Goal: Check status: Check status

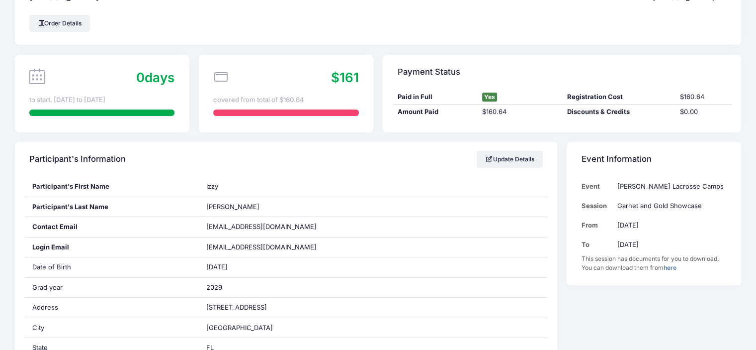
scroll to position [50, 0]
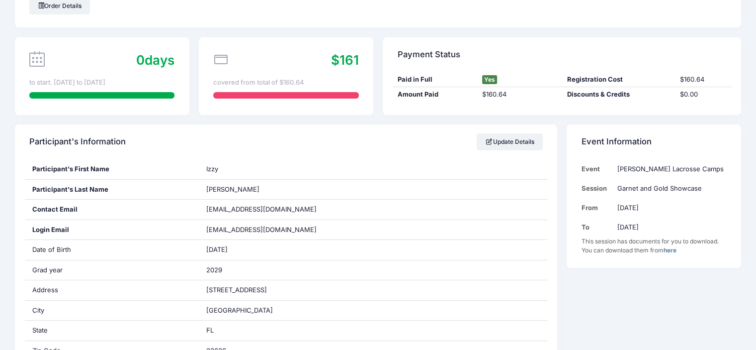
click at [670, 248] on link "here" at bounding box center [670, 249] width 13 height 7
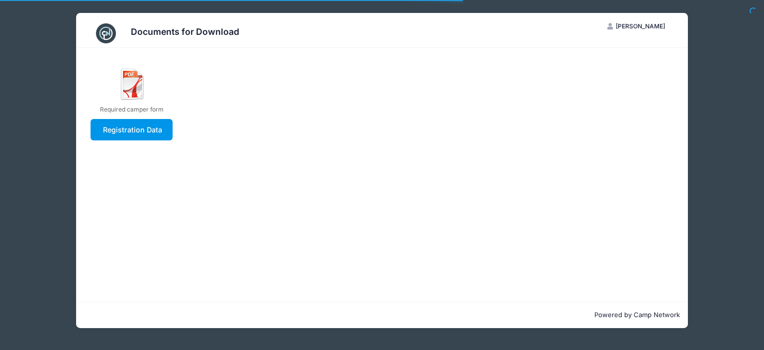
click at [149, 131] on link "Registration Data" at bounding box center [131, 129] width 82 height 21
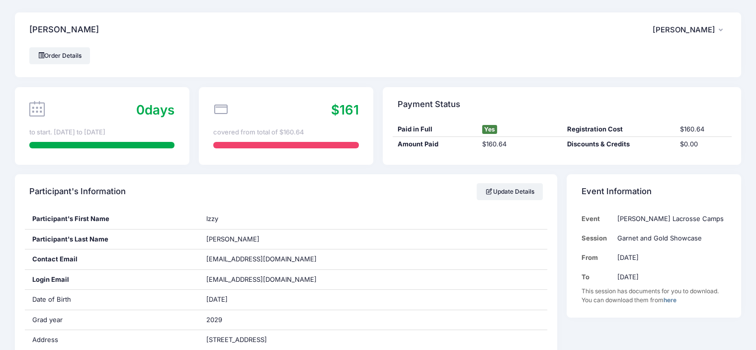
click at [670, 298] on link "here" at bounding box center [670, 299] width 13 height 7
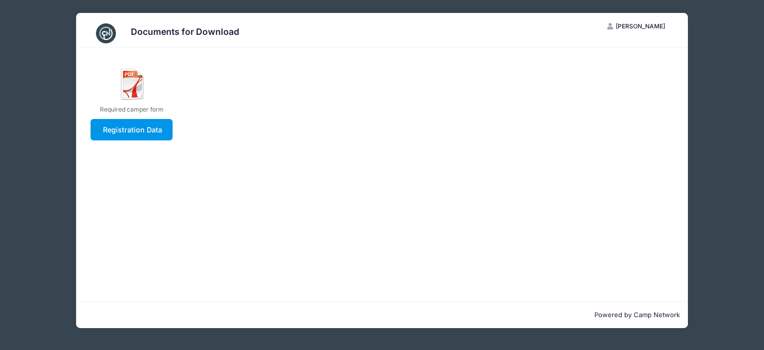
click at [145, 127] on link "Registration Data" at bounding box center [131, 129] width 82 height 21
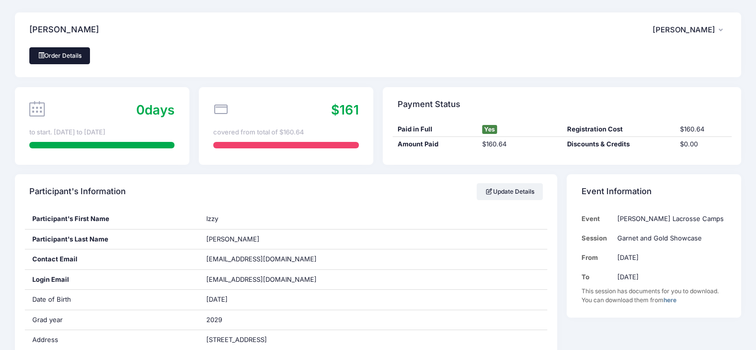
click at [64, 54] on link "Order Details" at bounding box center [59, 55] width 61 height 17
click at [700, 26] on span "[PERSON_NAME]" at bounding box center [684, 29] width 63 height 9
click at [536, 42] on div "[PERSON_NAME] MC [PERSON_NAME] My Account Logout" at bounding box center [378, 29] width 726 height 35
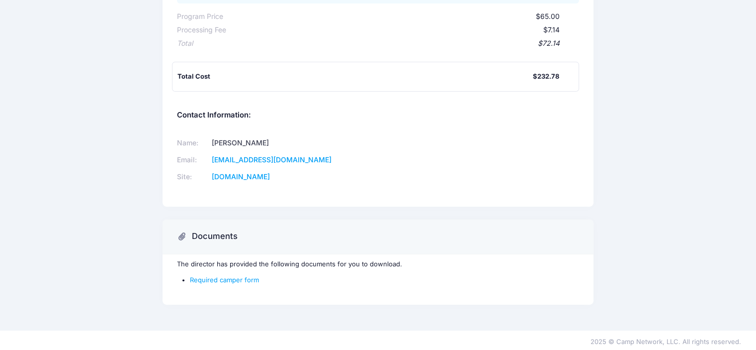
scroll to position [303, 0]
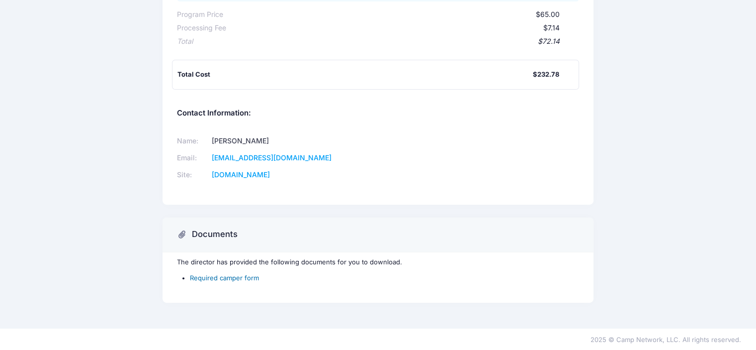
click at [221, 276] on link "Required camper form" at bounding box center [224, 277] width 69 height 8
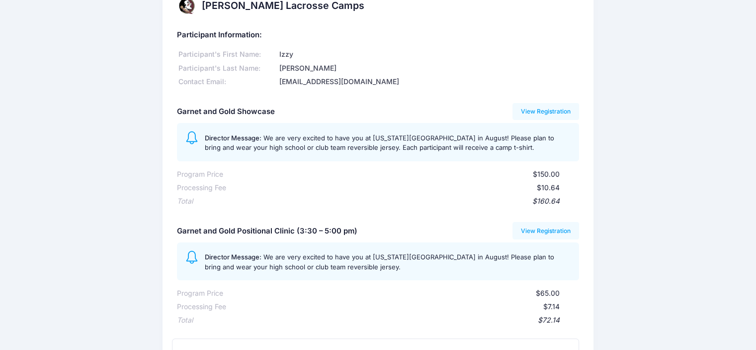
scroll to position [0, 0]
